Goal: Check status

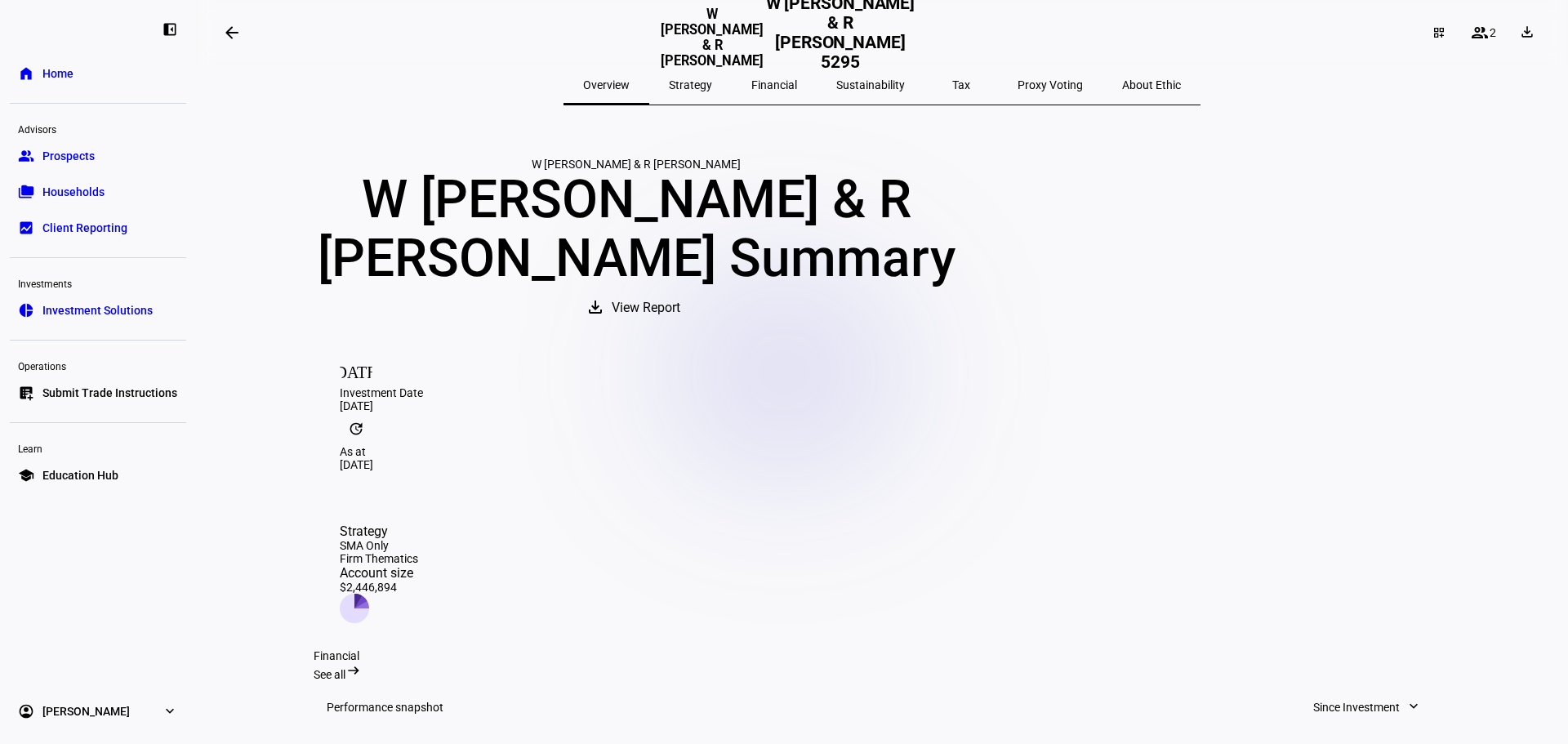
click at [82, 186] on span "Households" at bounding box center [74, 192] width 62 height 16
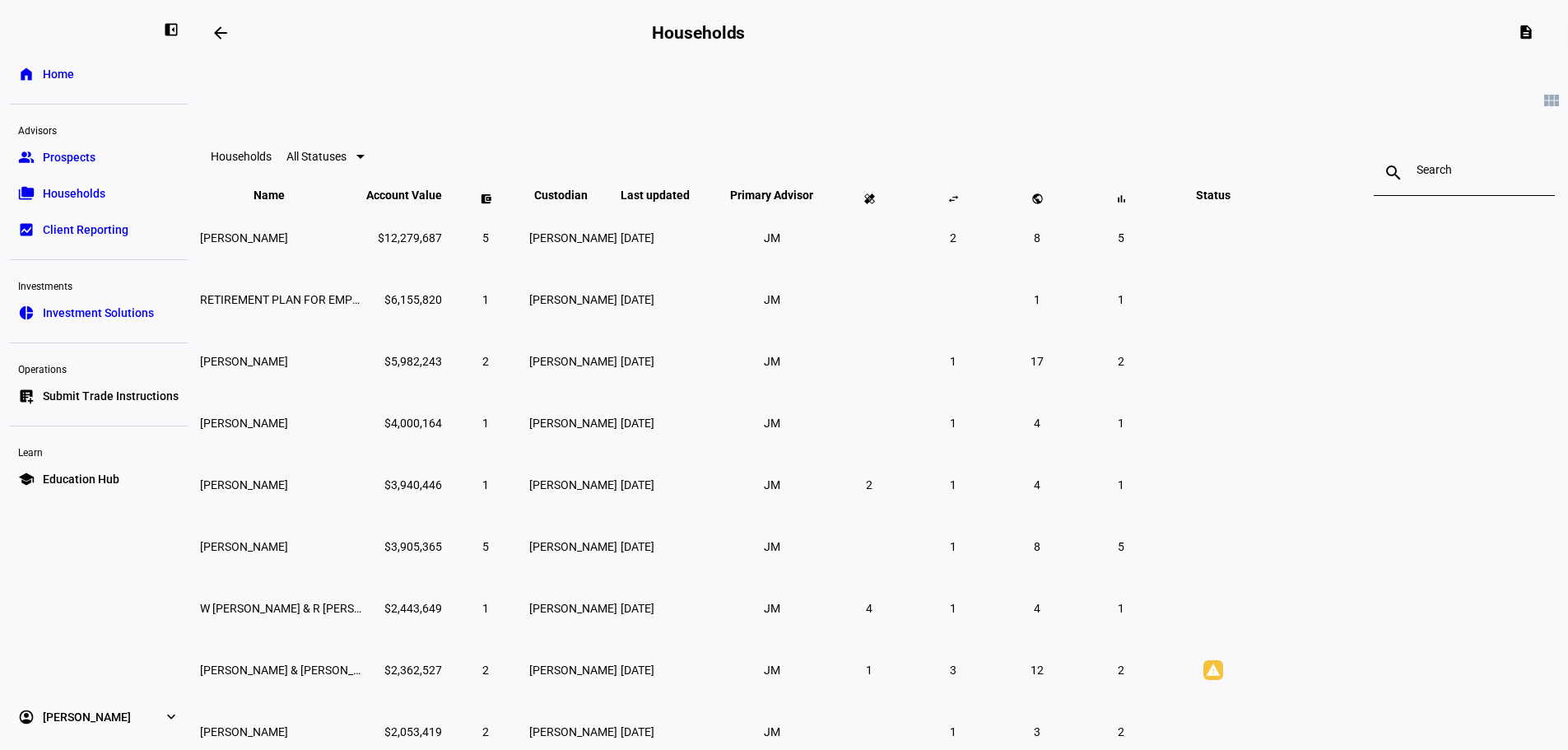
click at [1417, 162] on div at bounding box center [1464, 173] width 95 height 46
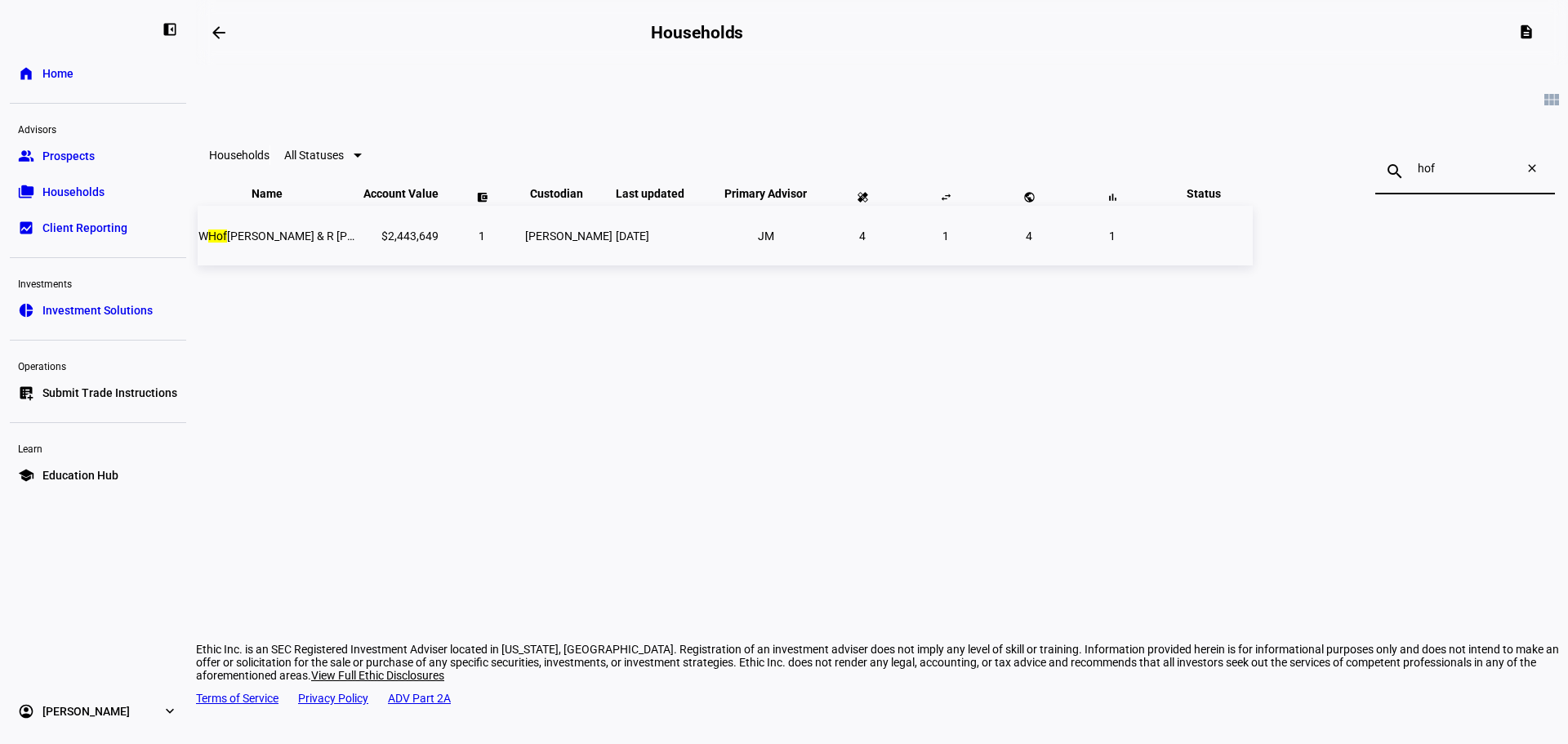
type input "hof"
click at [423, 242] on span "W Hof mann & R Welling" at bounding box center [311, 236] width 226 height 13
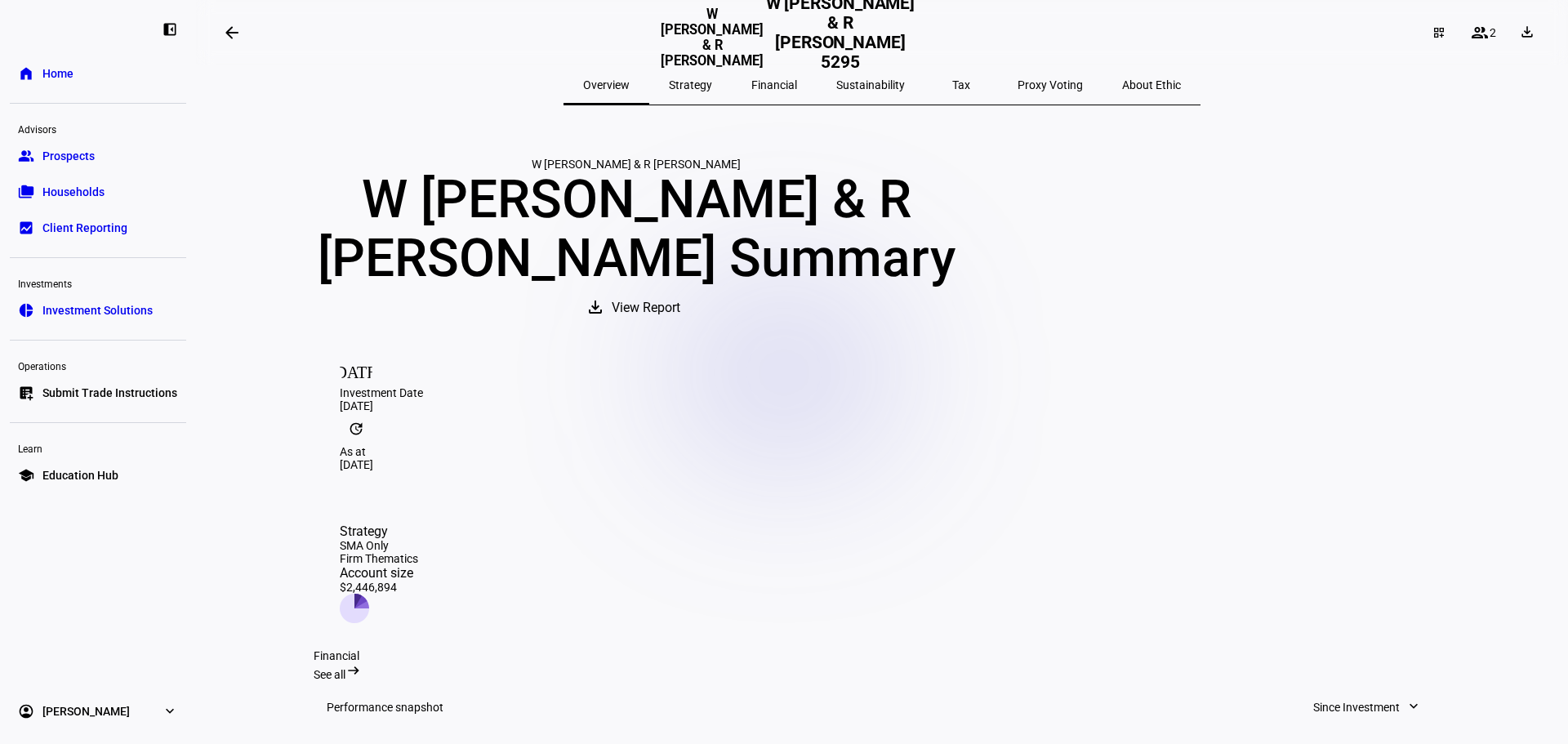
click at [67, 195] on span "Households" at bounding box center [74, 192] width 62 height 16
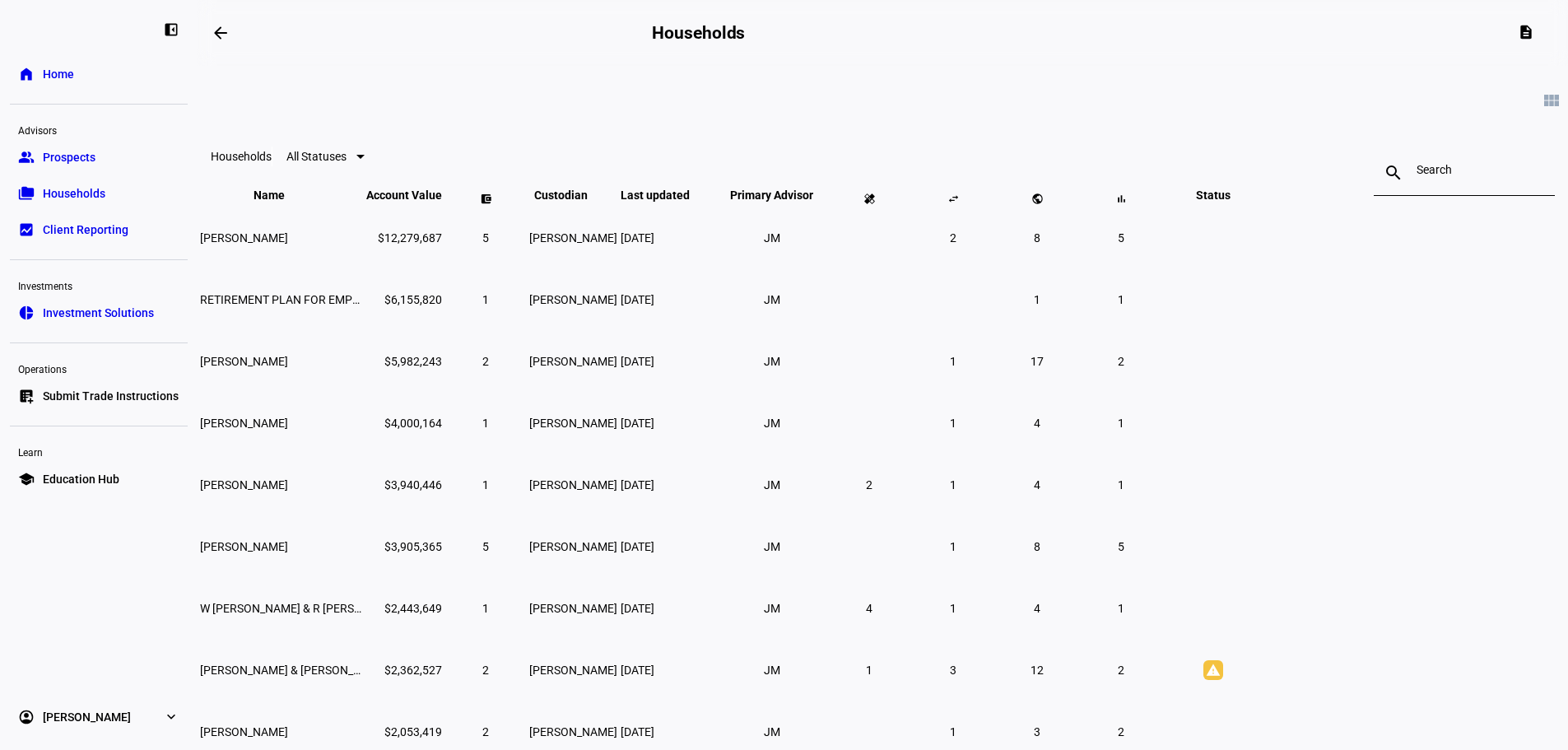
click at [1417, 171] on input at bounding box center [1464, 170] width 95 height 13
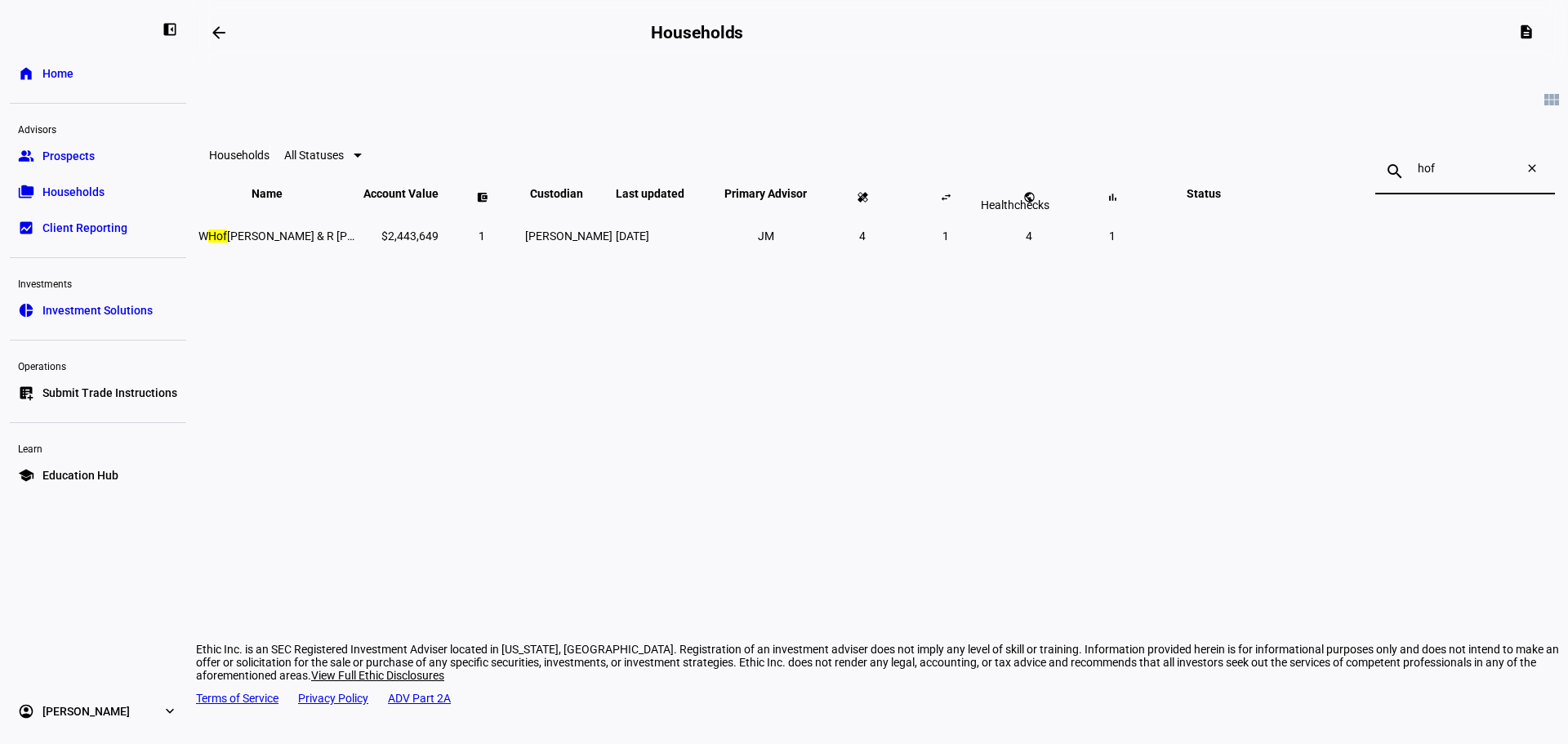
type input "hof"
click at [1005, 215] on div "Healthchecks" at bounding box center [1015, 205] width 82 height 20
click at [1006, 215] on div "Healthchecks" at bounding box center [1015, 205] width 82 height 20
click at [866, 242] on span "4" at bounding box center [862, 236] width 6 height 13
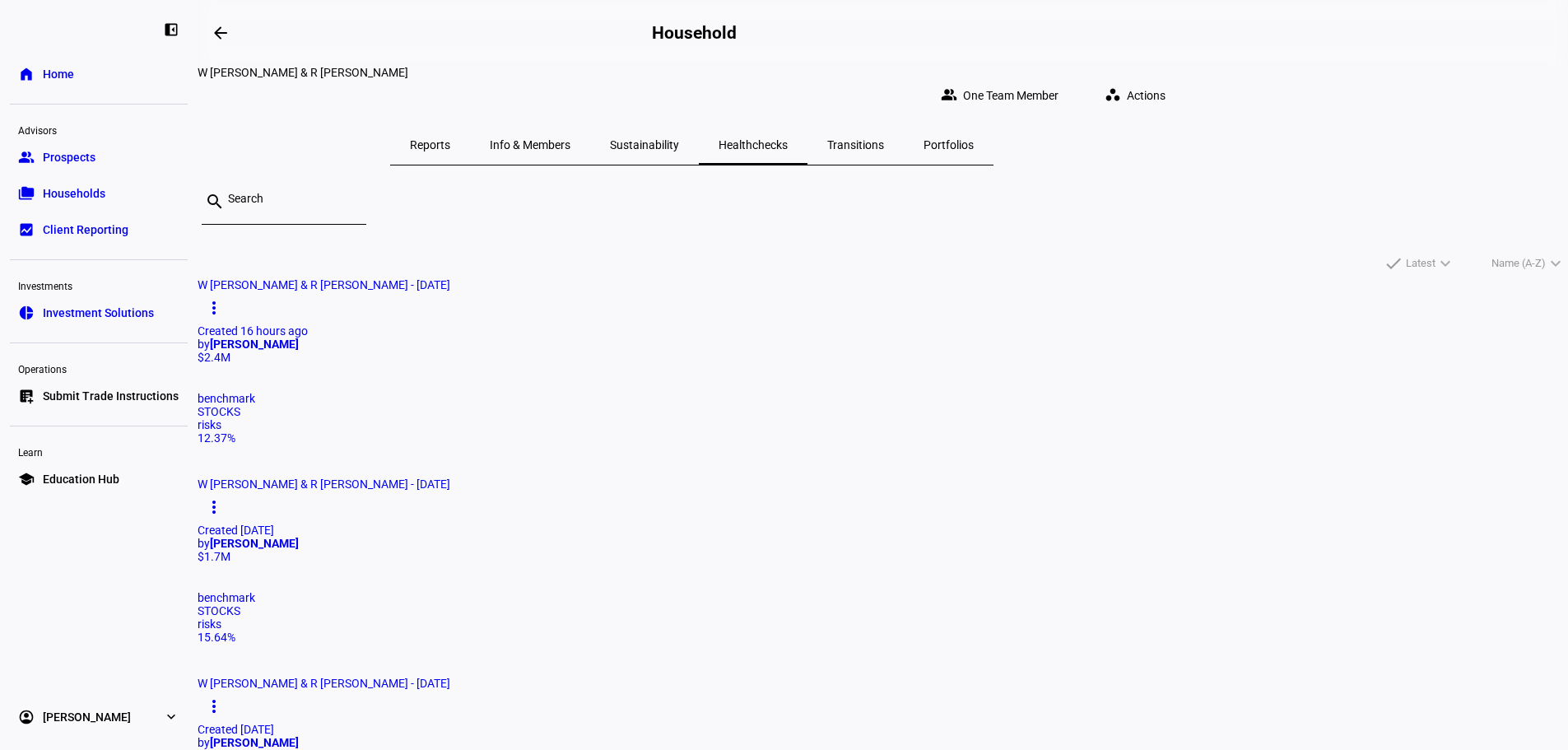
click at [539, 366] on mat-card "W Hofmann & R Welling - August 26, 2025 more_vert Created 16 hours ago by Justi…" at bounding box center [882, 361] width 1370 height 166
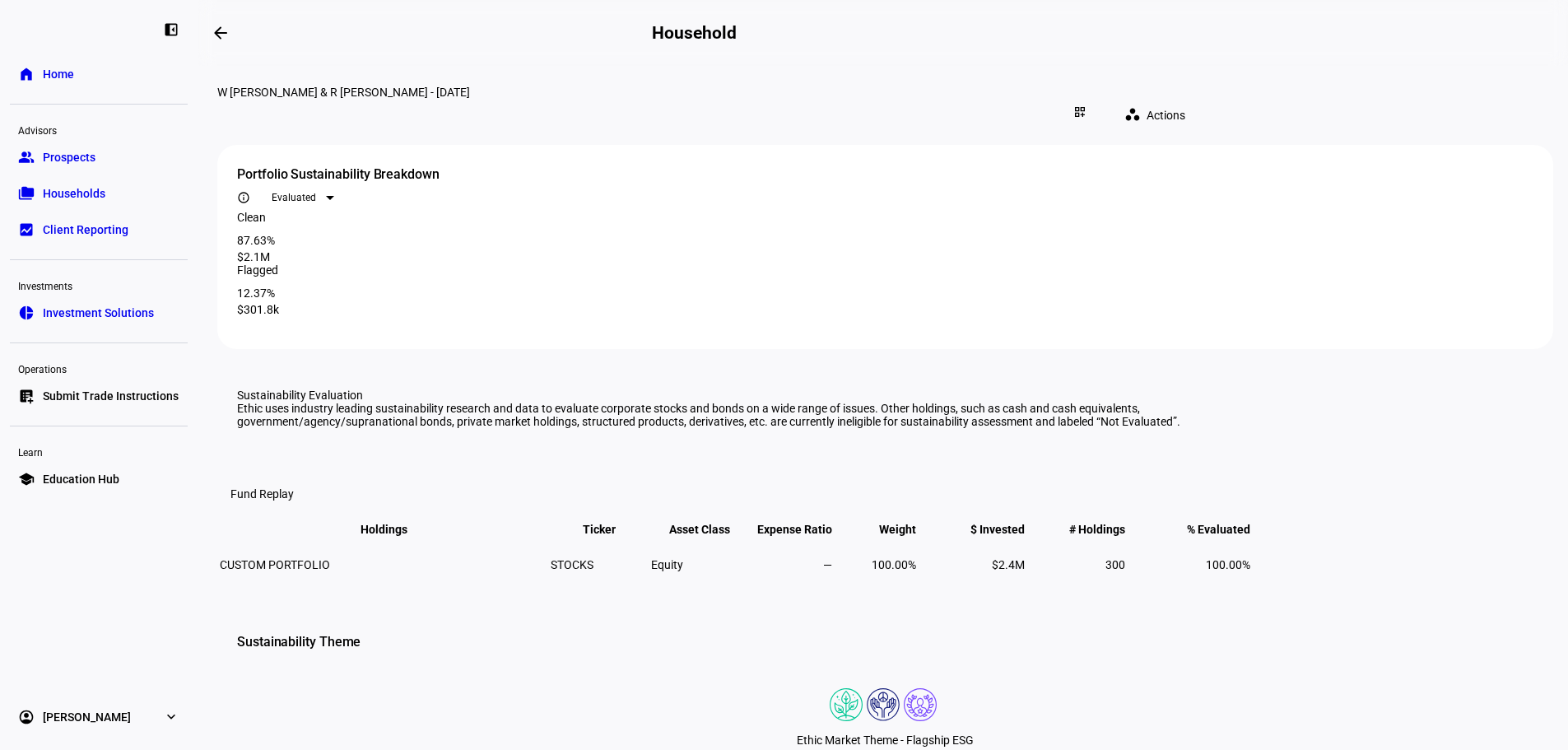
click at [334, 196] on div at bounding box center [329, 197] width 8 height 4
click at [1417, 194] on div at bounding box center [784, 375] width 1568 height 750
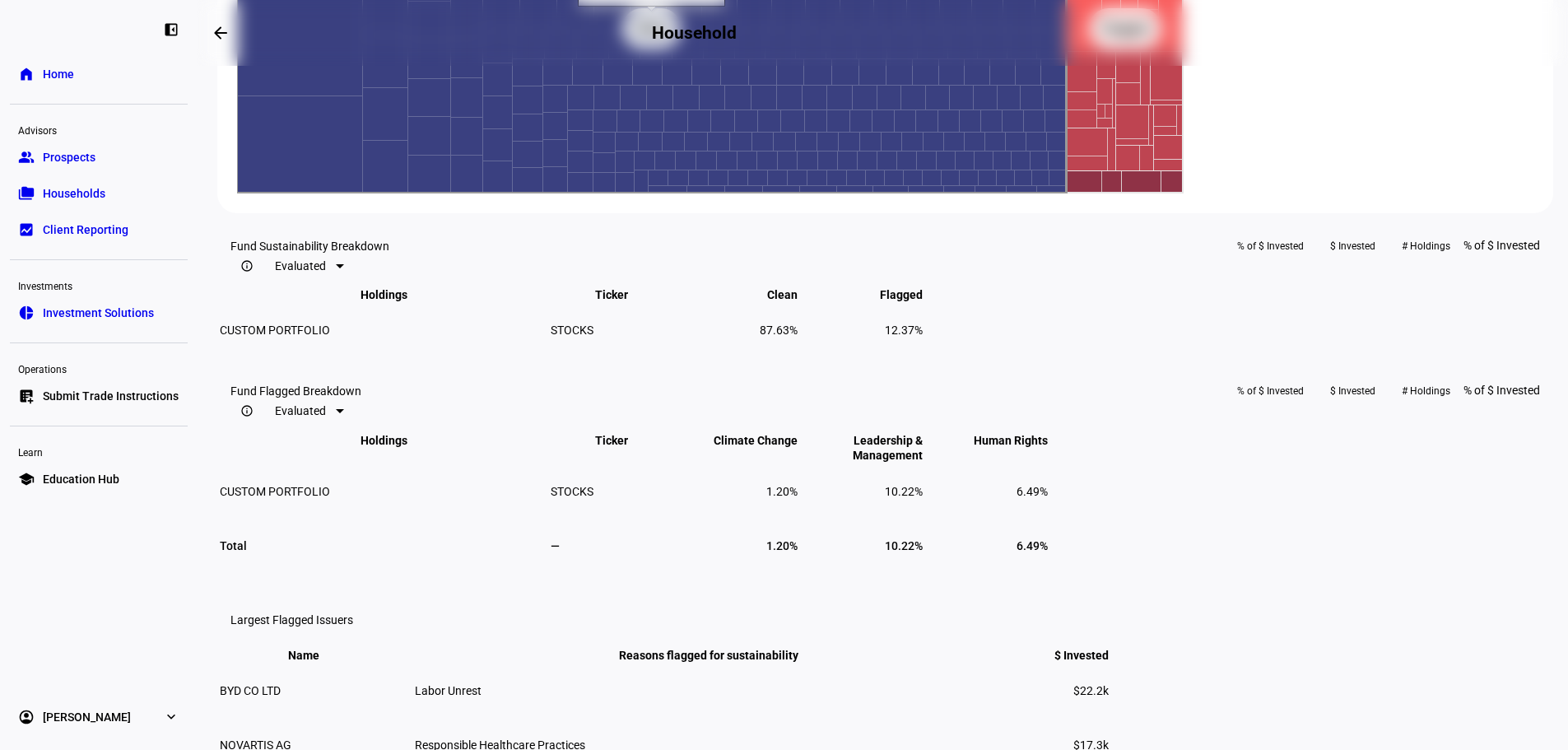
scroll to position [961, 0]
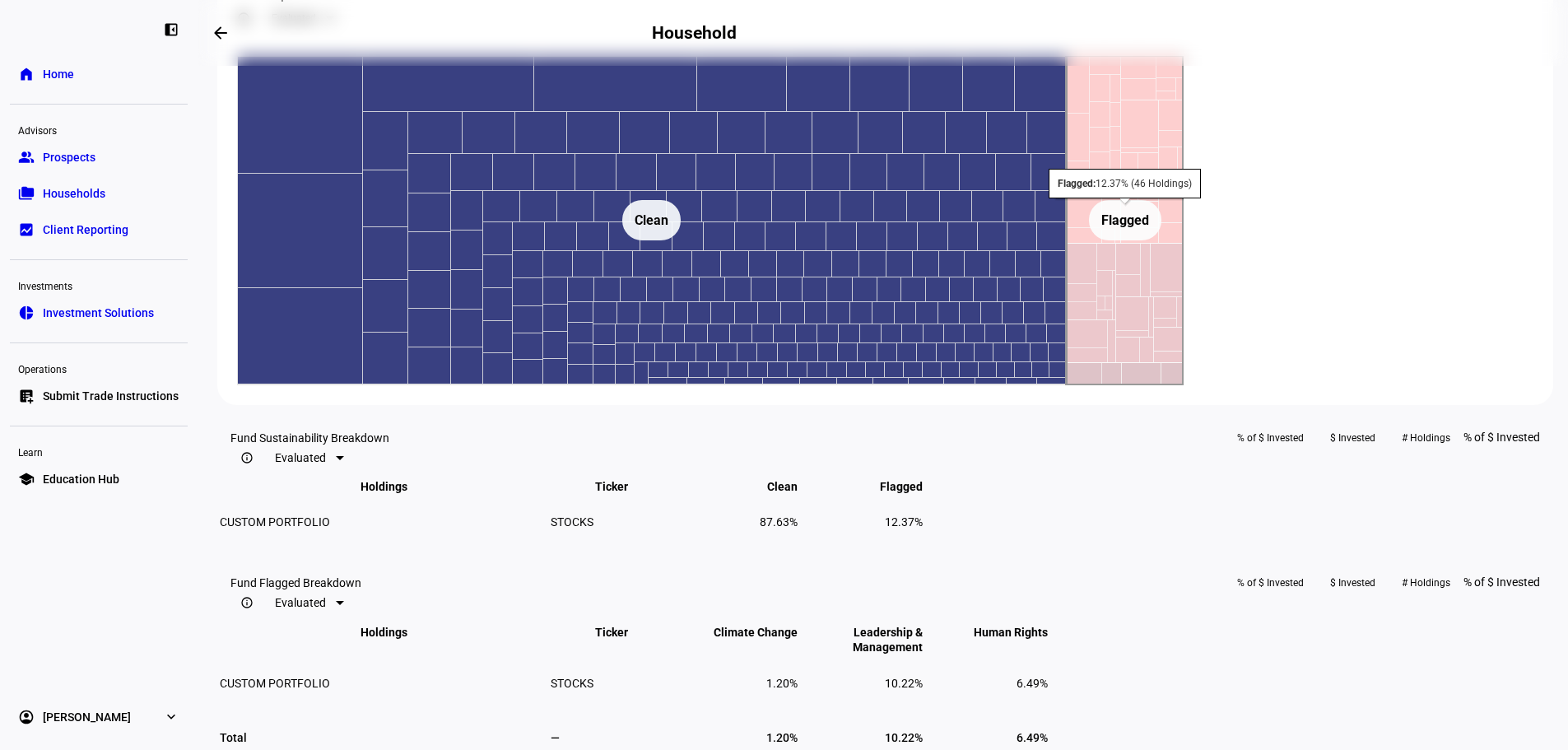
click at [1184, 275] on rect at bounding box center [1124, 220] width 117 height 330
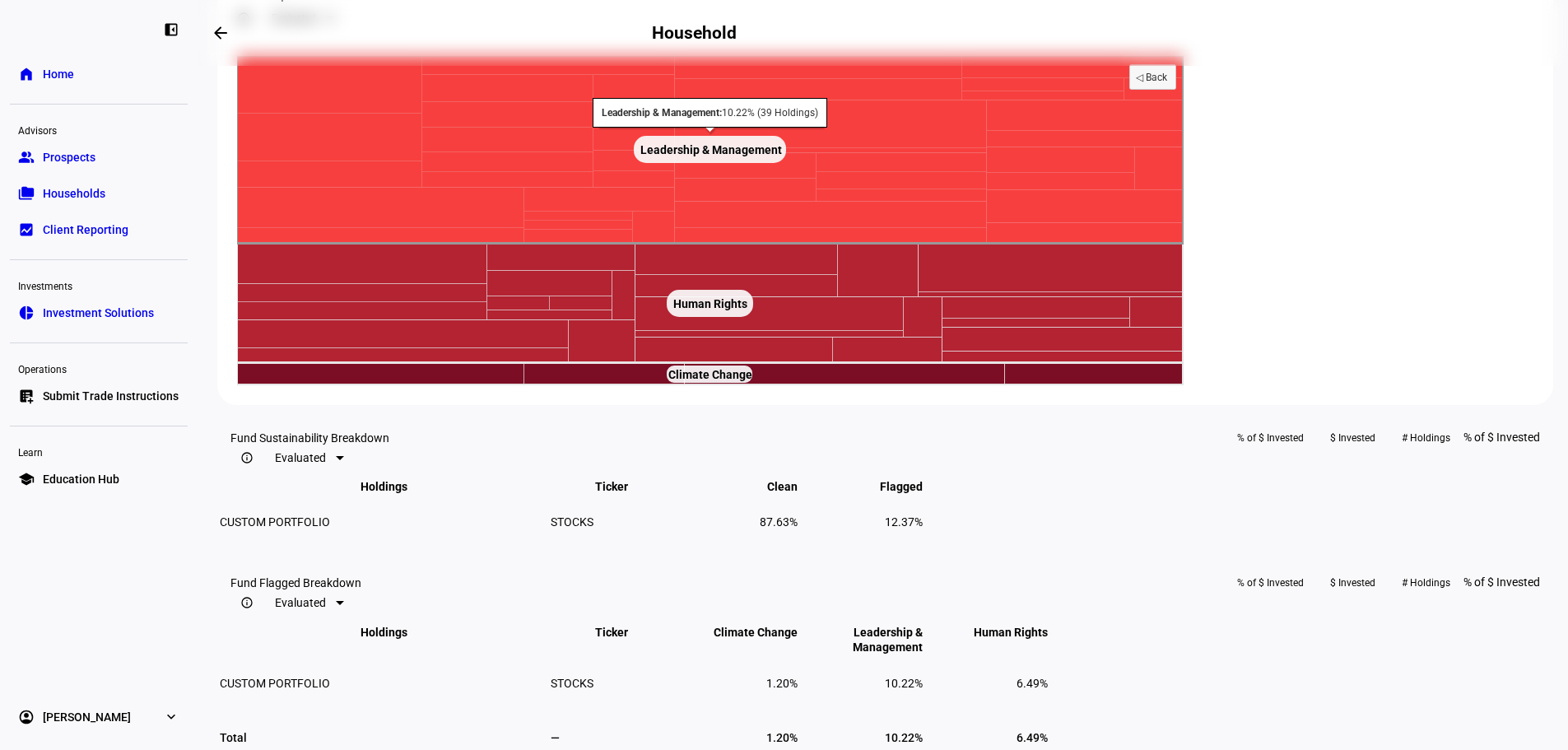
click at [542, 243] on rect at bounding box center [709, 150] width 946 height 187
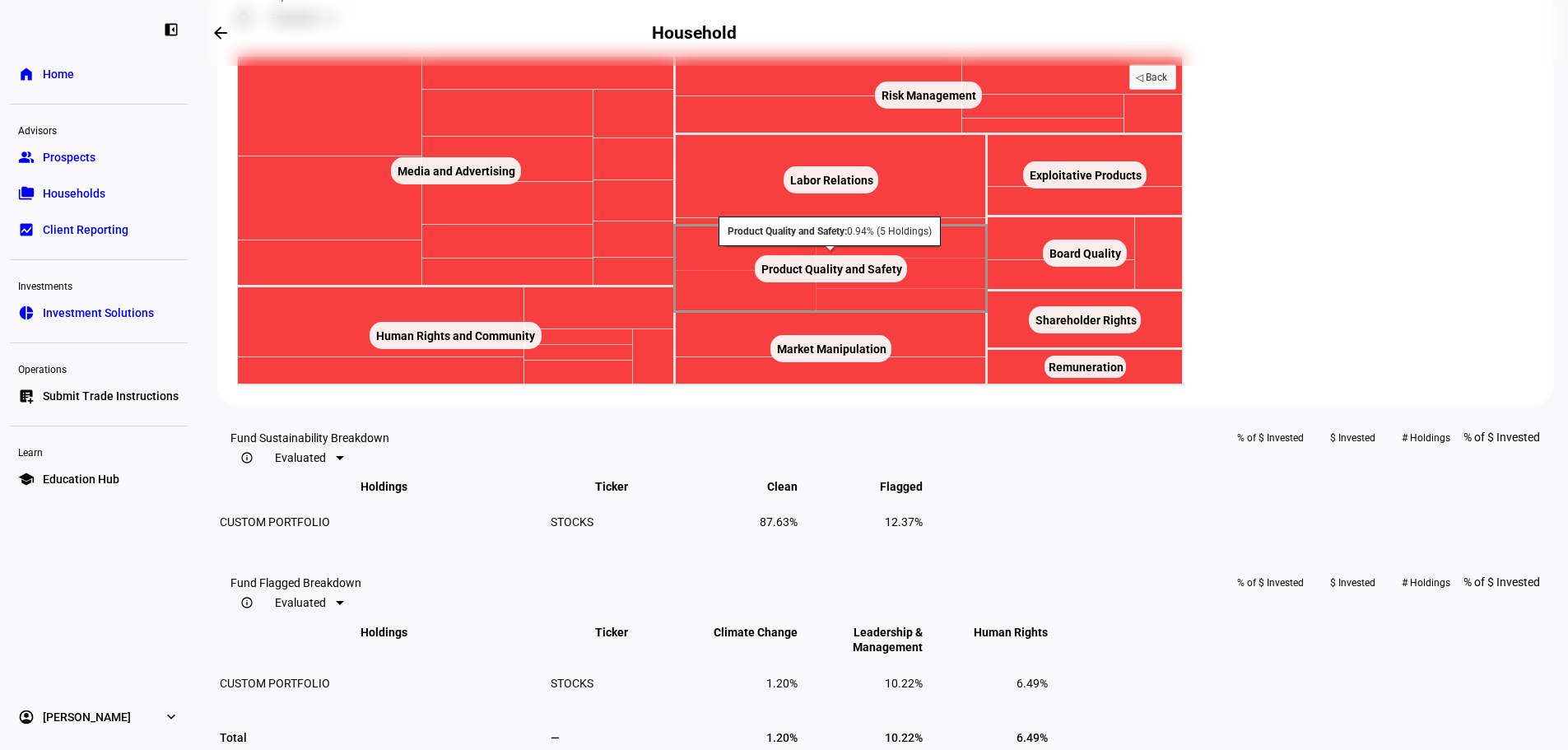
click at [986, 312] on rect at bounding box center [830, 269] width 312 height 86
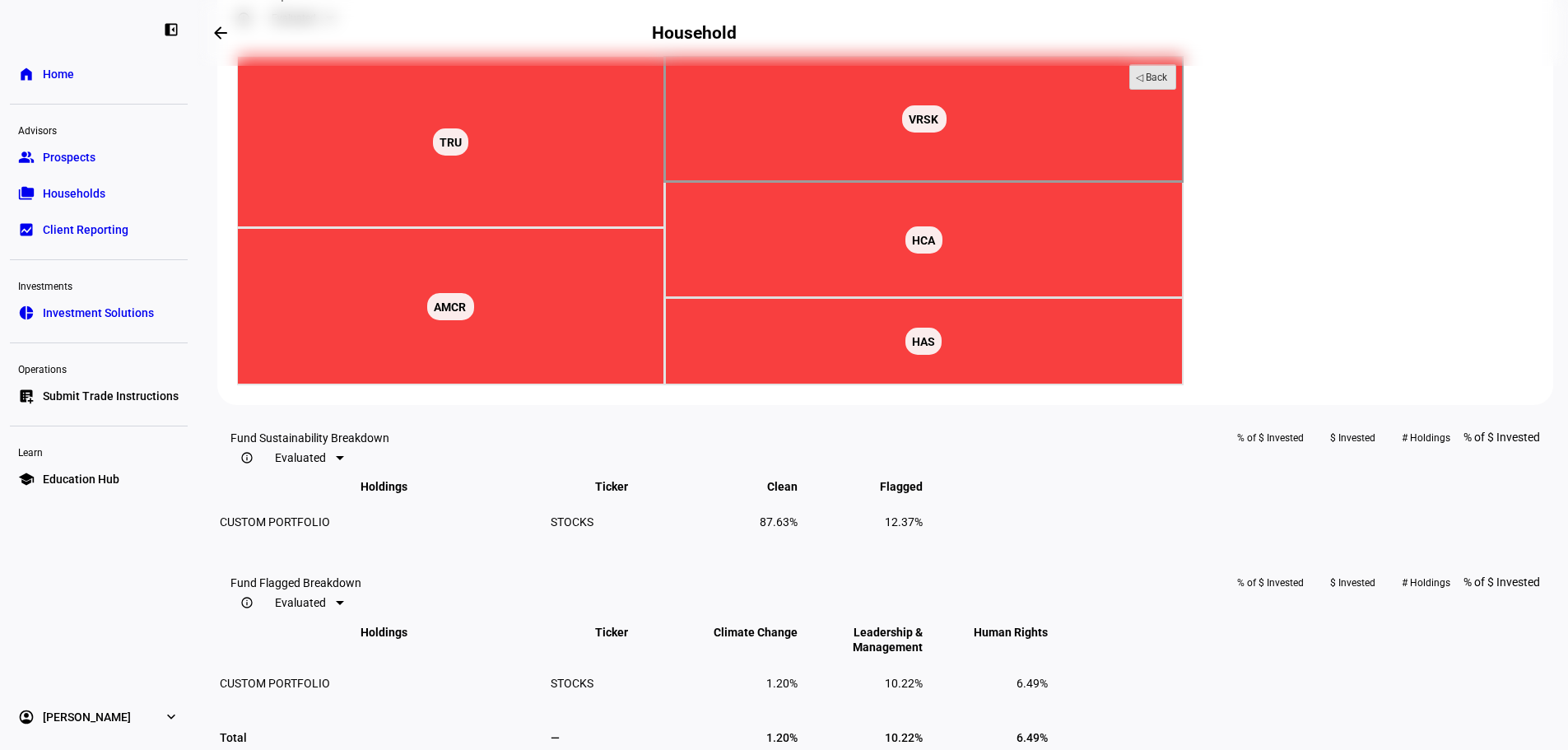
click at [1168, 84] on text "◁ Back" at bounding box center [1151, 77] width 32 height 12
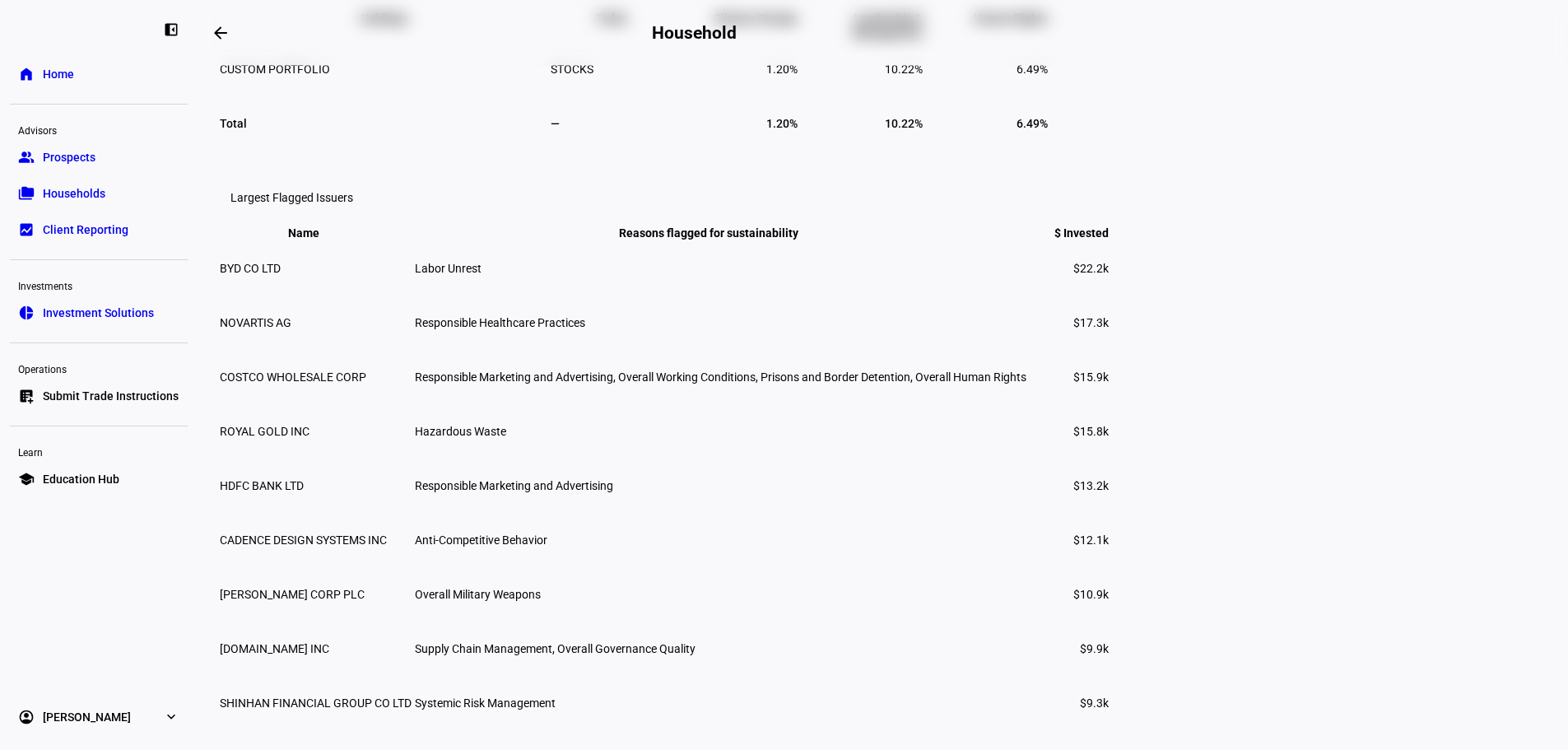
scroll to position [1729, 0]
